Goal: Task Accomplishment & Management: Use online tool/utility

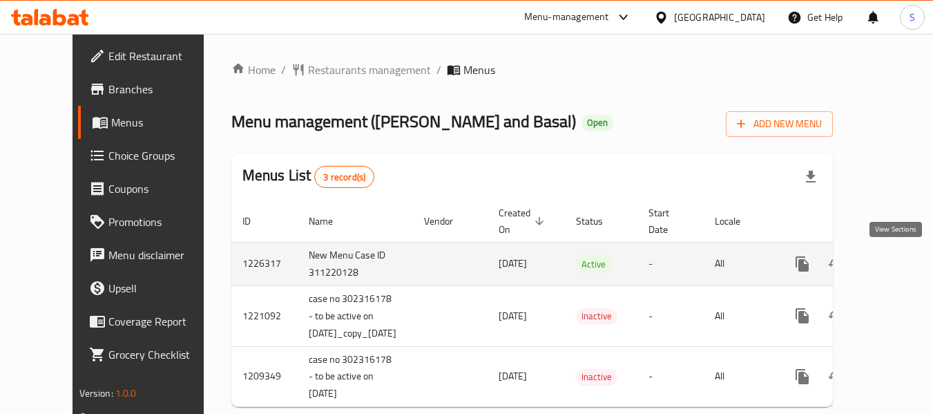
click at [897, 264] on icon "enhanced table" at bounding box center [902, 264] width 12 height 12
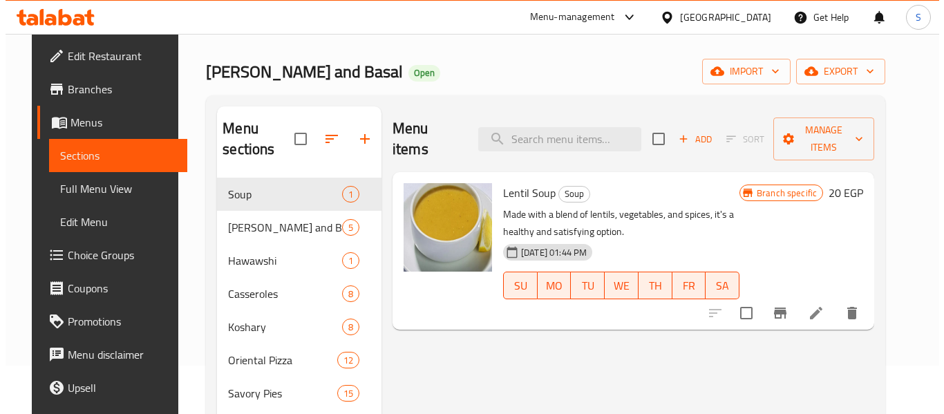
scroll to position [69, 0]
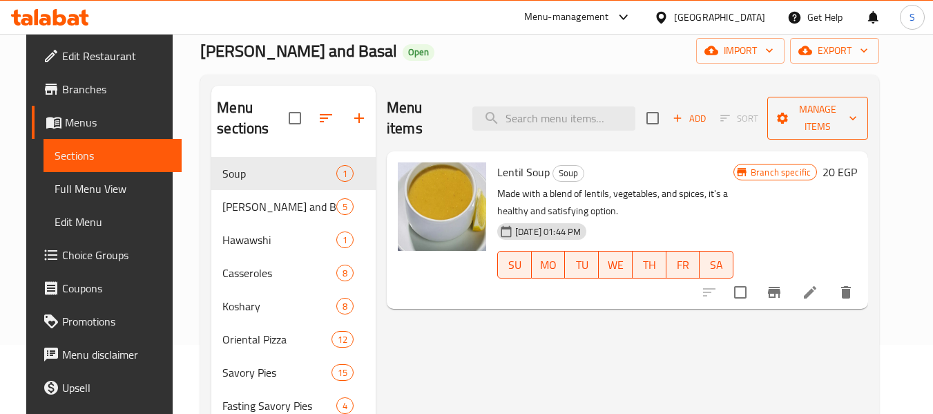
click at [819, 104] on span "Manage items" at bounding box center [818, 118] width 79 height 35
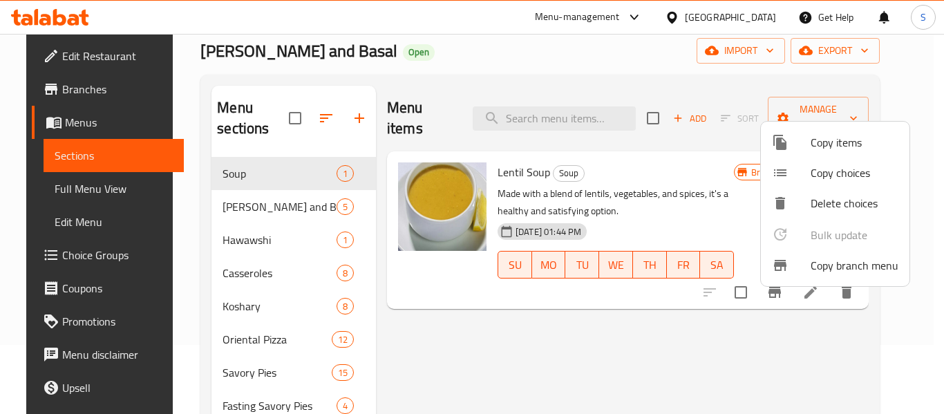
click at [838, 274] on span "Copy branch menu" at bounding box center [854, 265] width 88 height 17
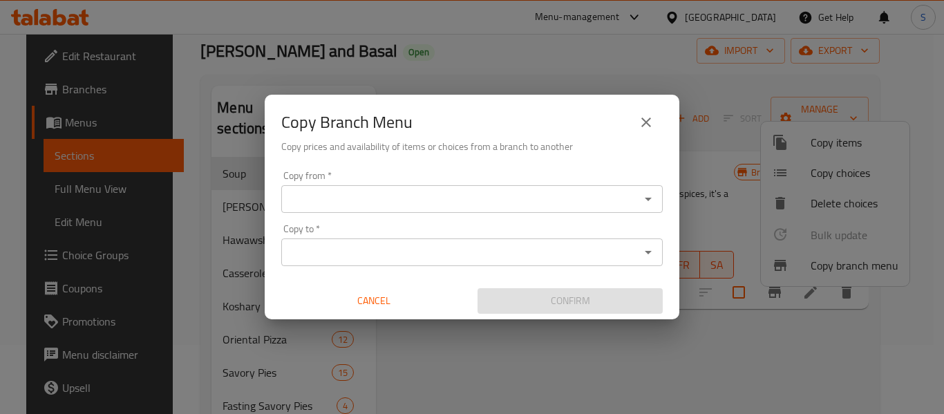
click at [416, 189] on input "Copy from   *" at bounding box center [460, 198] width 350 height 19
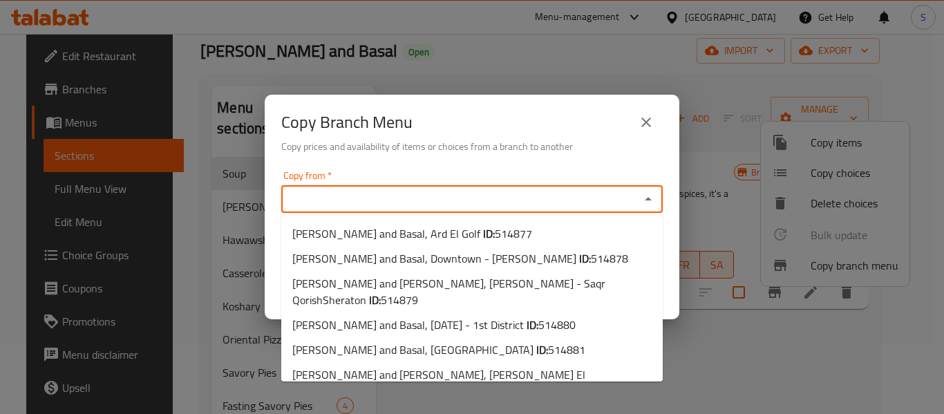
paste input "Tom and Basal, Madinaty - City Center"
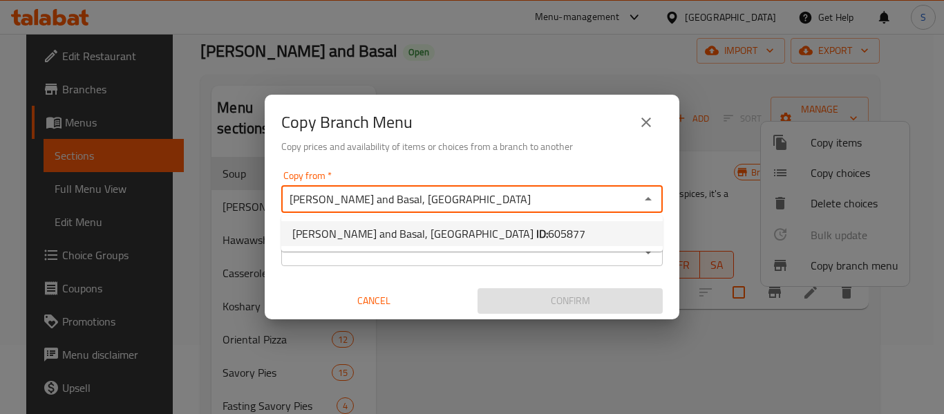
click at [418, 240] on span "Tom and Basal, Madinaty - City Center ID: 605877" at bounding box center [438, 233] width 293 height 17
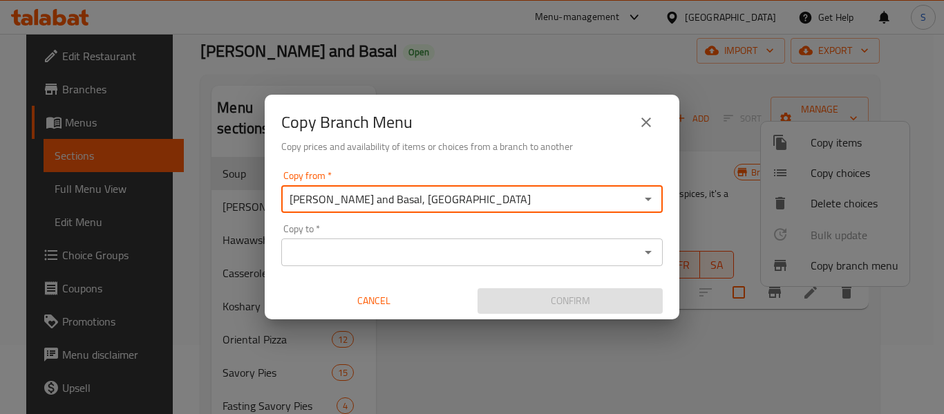
type input "Tom and Basal, Madinaty - City Center"
click at [423, 265] on div "Copy to *" at bounding box center [471, 252] width 381 height 28
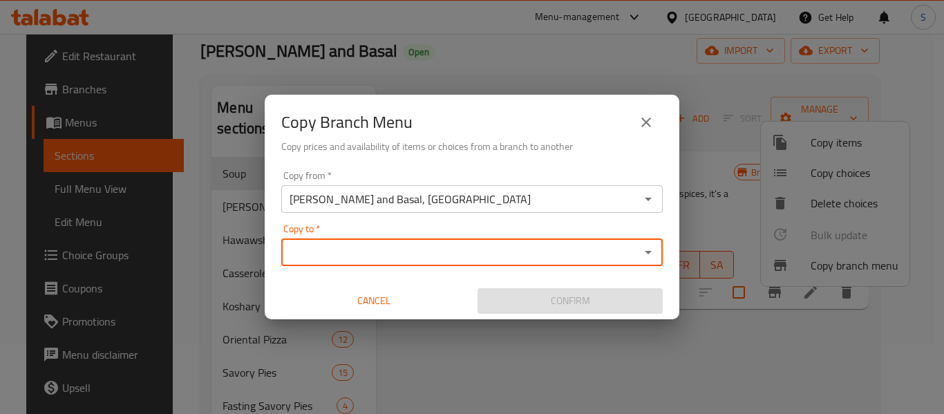
paste input "Tom and Basal, 6th of October - 1st District"
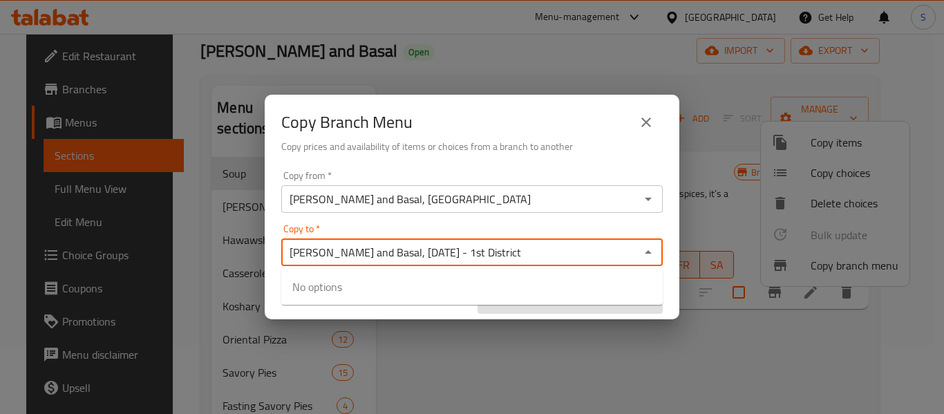
type input "Tom and Basal, 6th of October - 1st District"
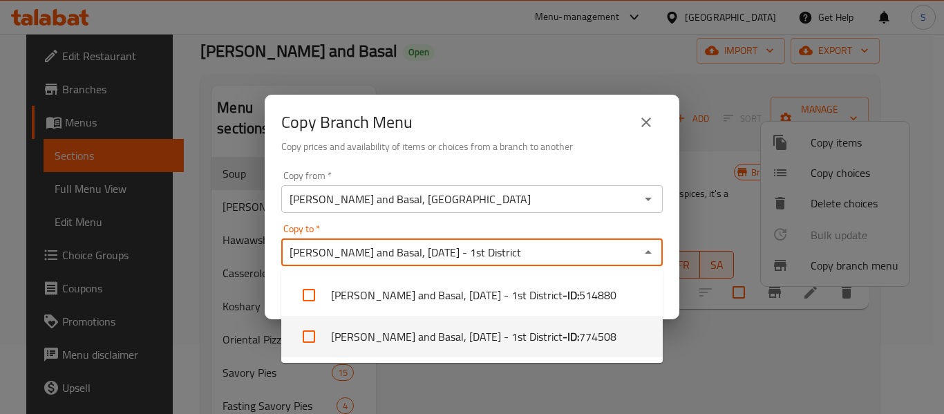
click at [423, 339] on li "Tom and Basal, 6th of October - 1st District - ID: 774508" at bounding box center [471, 336] width 381 height 41
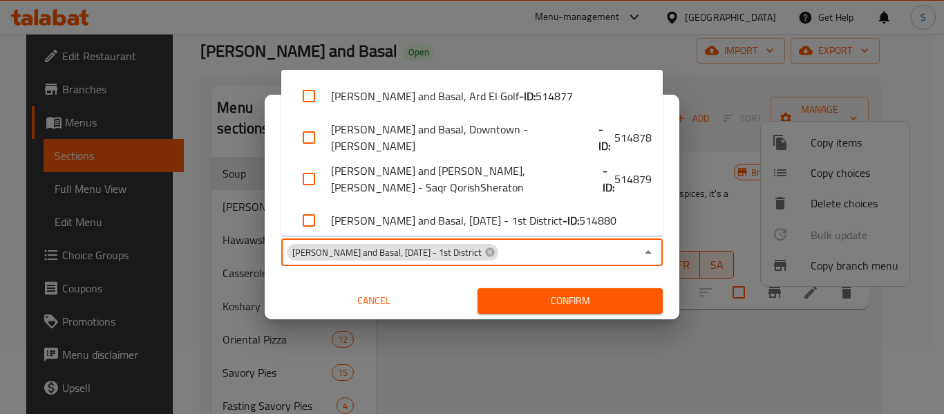
scroll to position [630, 0]
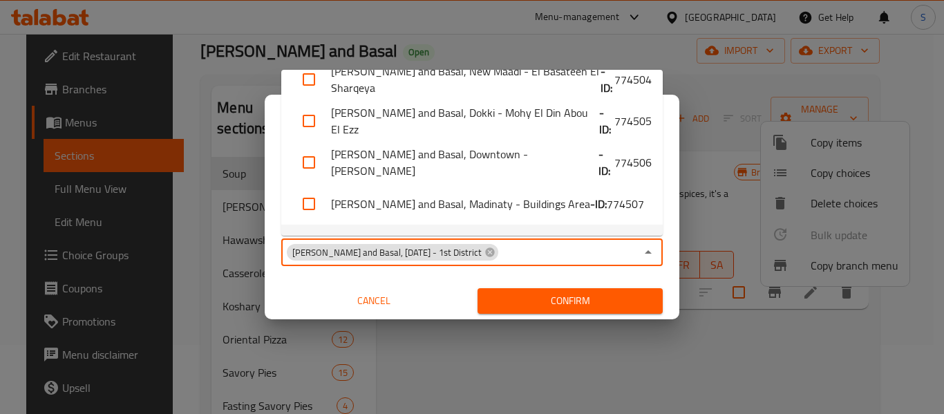
click at [589, 301] on span "Confirm" at bounding box center [569, 300] width 163 height 17
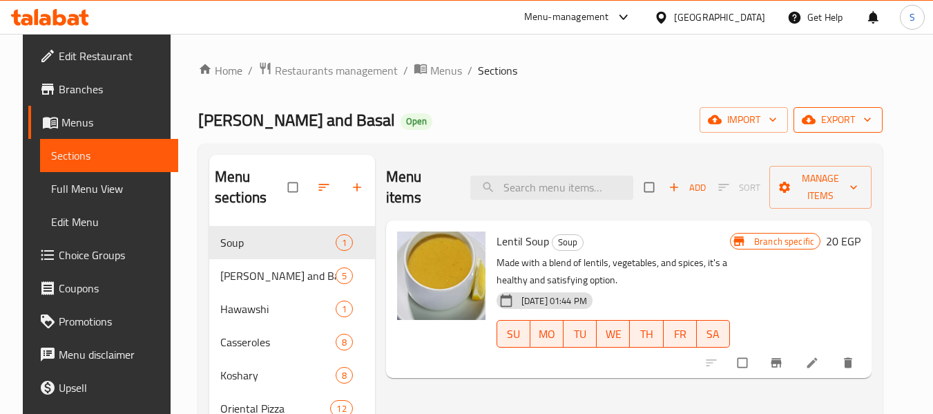
click at [872, 120] on span "export" at bounding box center [838, 119] width 67 height 17
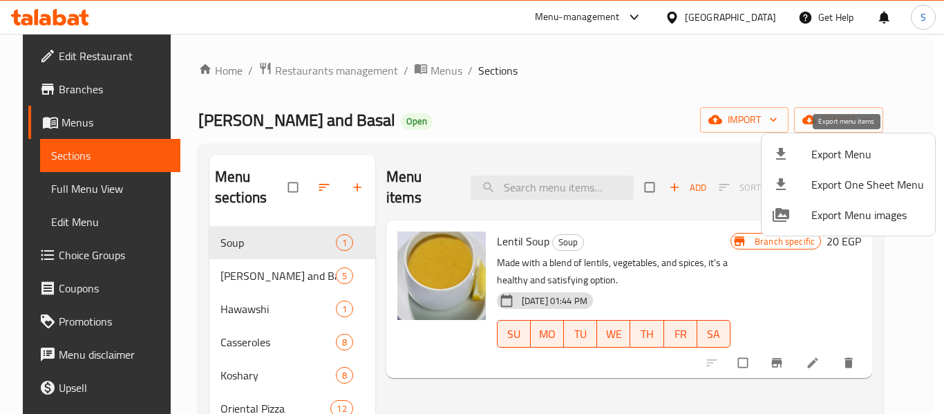
click at [849, 150] on span "Export Menu" at bounding box center [867, 154] width 113 height 17
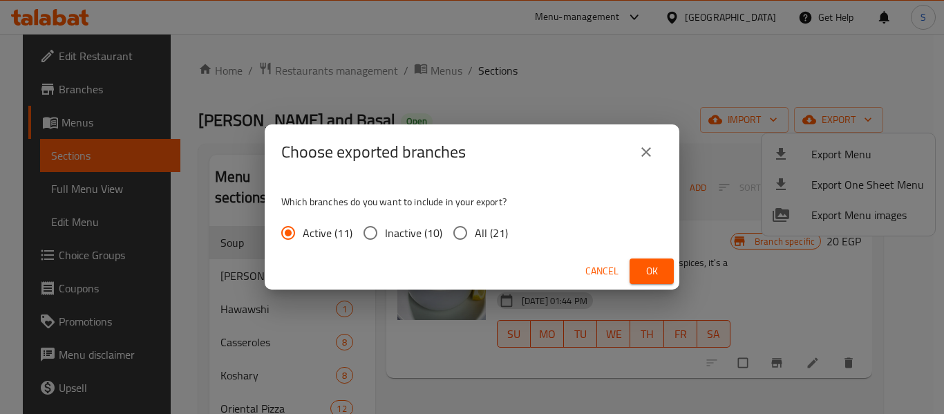
click at [467, 234] on input "All (21)" at bounding box center [460, 232] width 29 height 29
radio input "true"
click at [655, 267] on span "Ok" at bounding box center [651, 271] width 22 height 17
